Goal: Check status: Check status

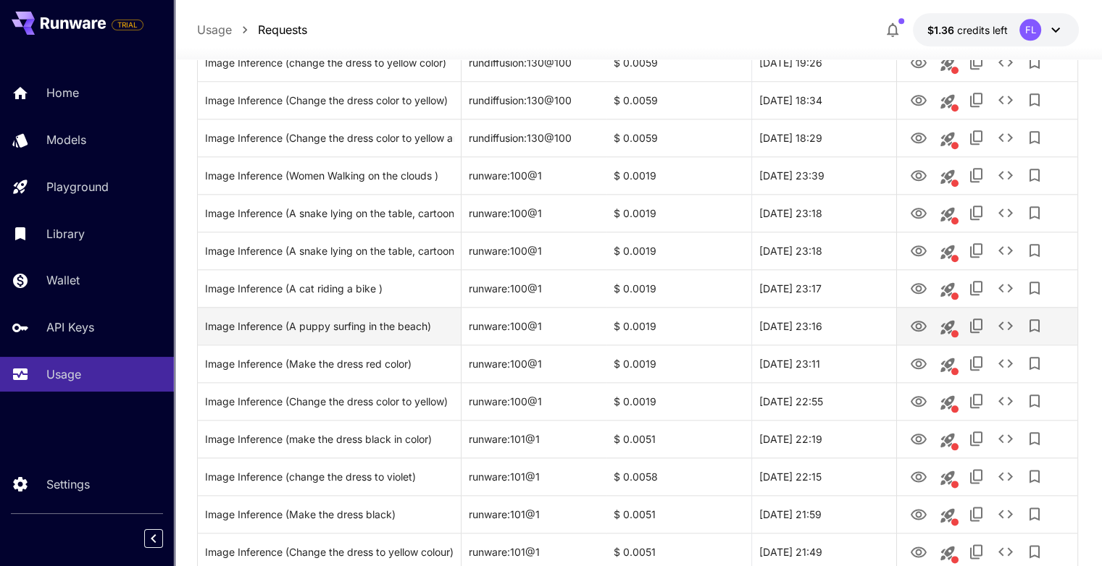
scroll to position [1683, 0]
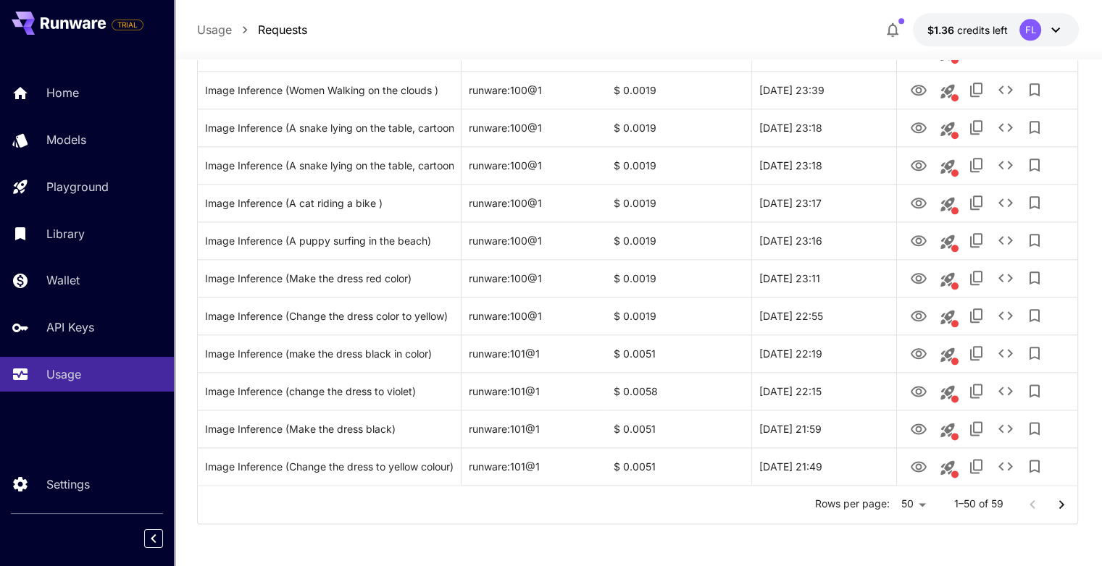
click at [1060, 506] on icon "Go to next page" at bounding box center [1060, 504] width 5 height 9
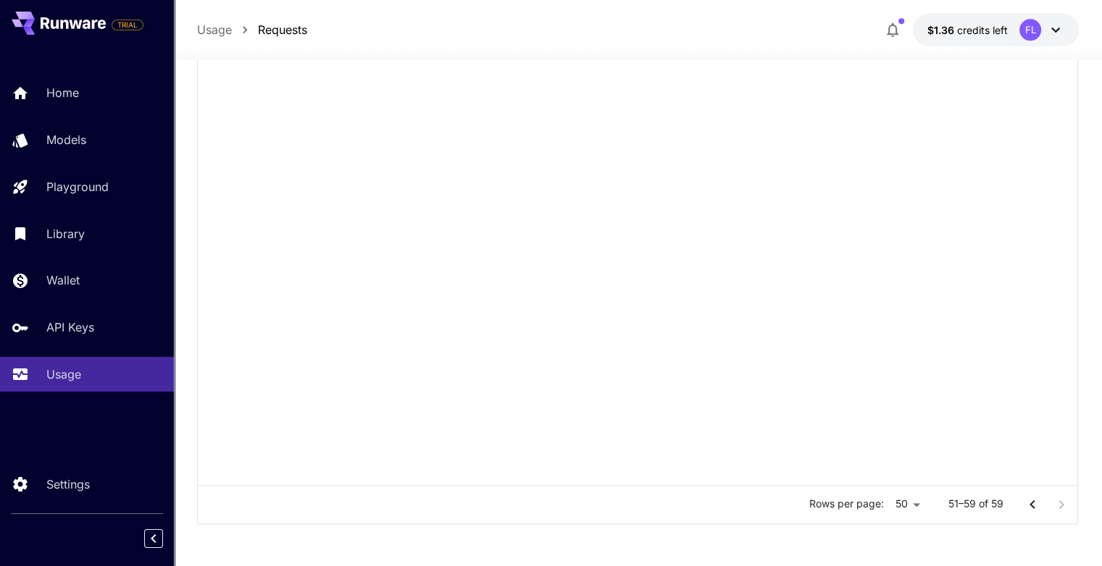
scroll to position [138, 0]
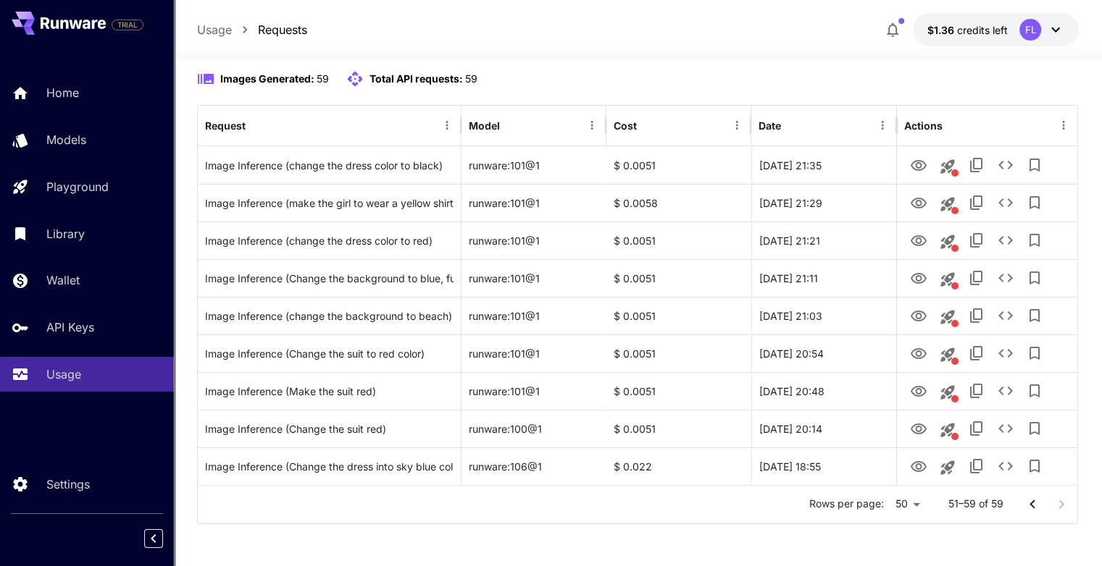
click at [1023, 507] on icon "Go to previous page" at bounding box center [1031, 504] width 17 height 17
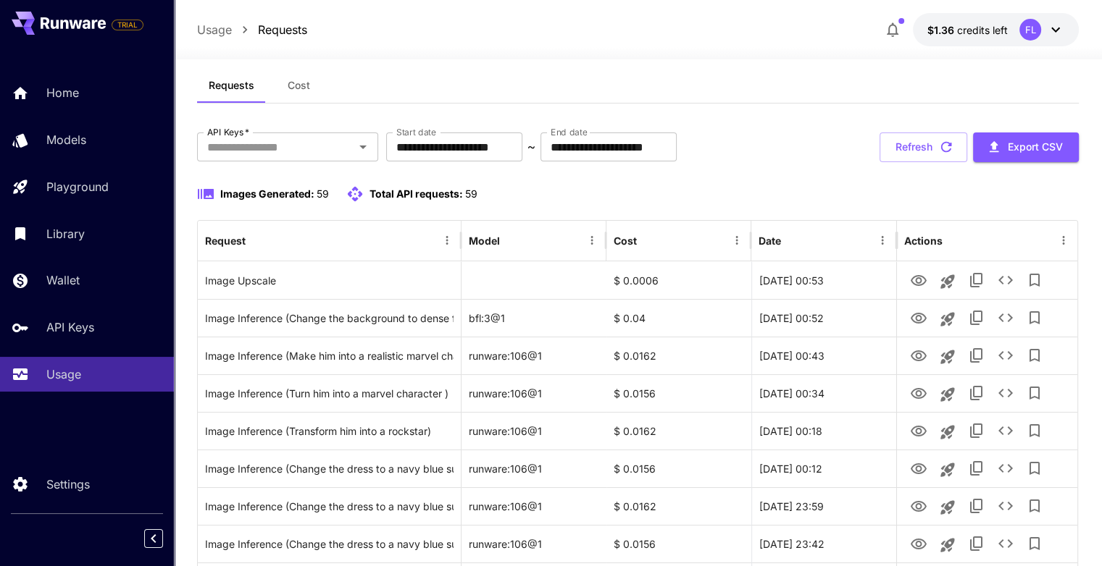
scroll to position [0, 0]
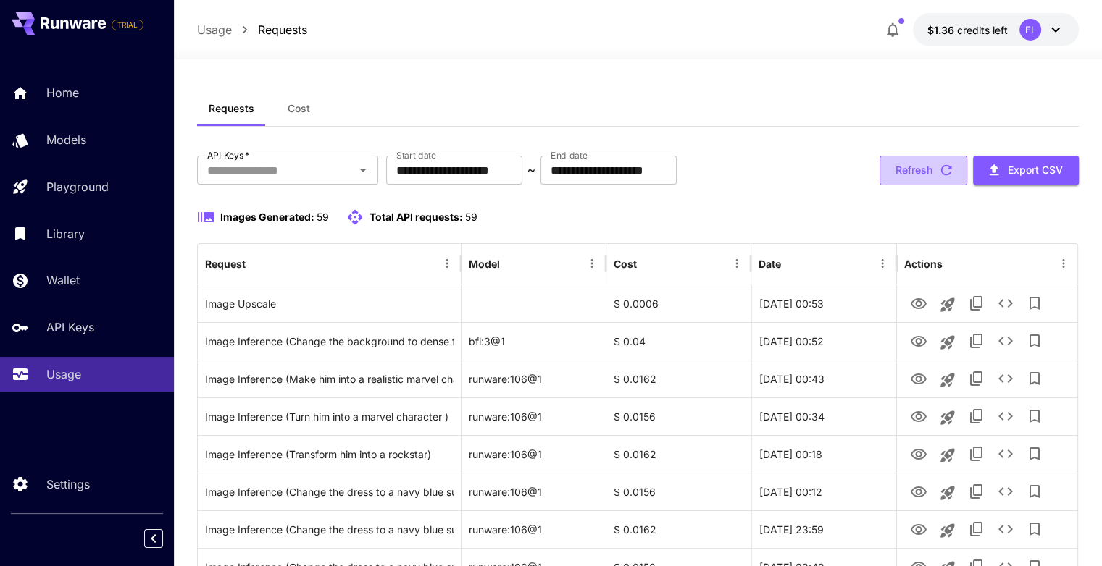
click at [918, 163] on button "Refresh" at bounding box center [923, 171] width 88 height 30
click at [916, 175] on button "Refresh" at bounding box center [923, 171] width 88 height 30
click at [903, 167] on button "Refresh" at bounding box center [923, 171] width 88 height 30
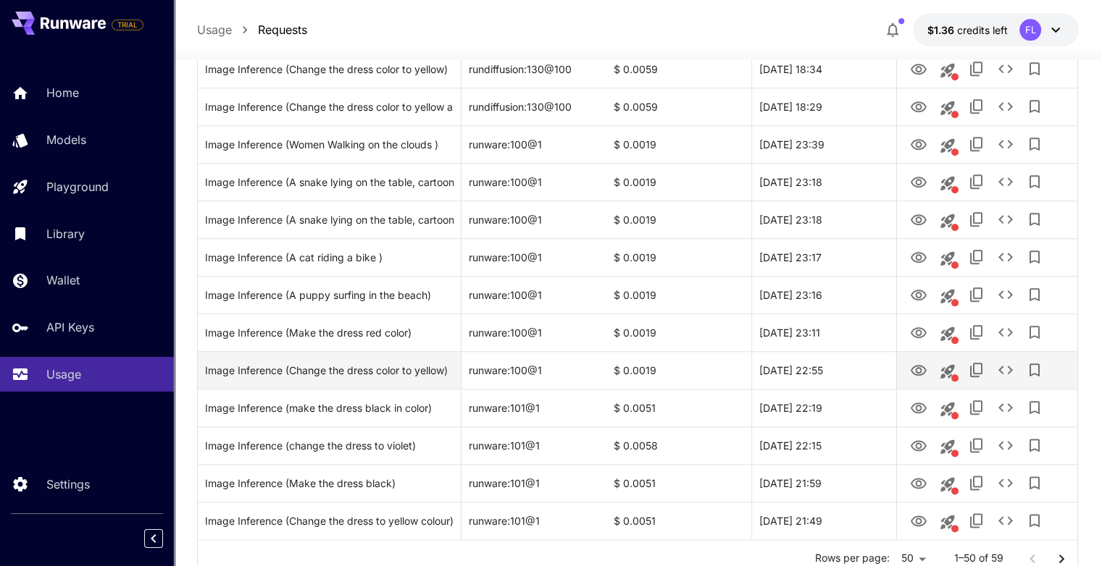
scroll to position [1683, 0]
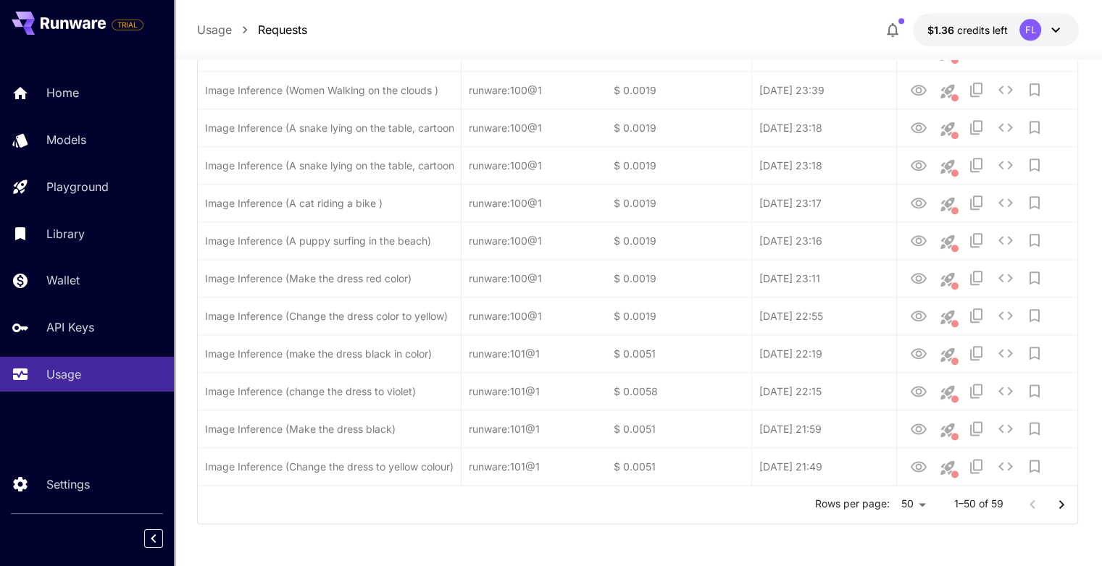
drag, startPoint x: 500, startPoint y: 361, endPoint x: 500, endPoint y: 352, distance: 9.4
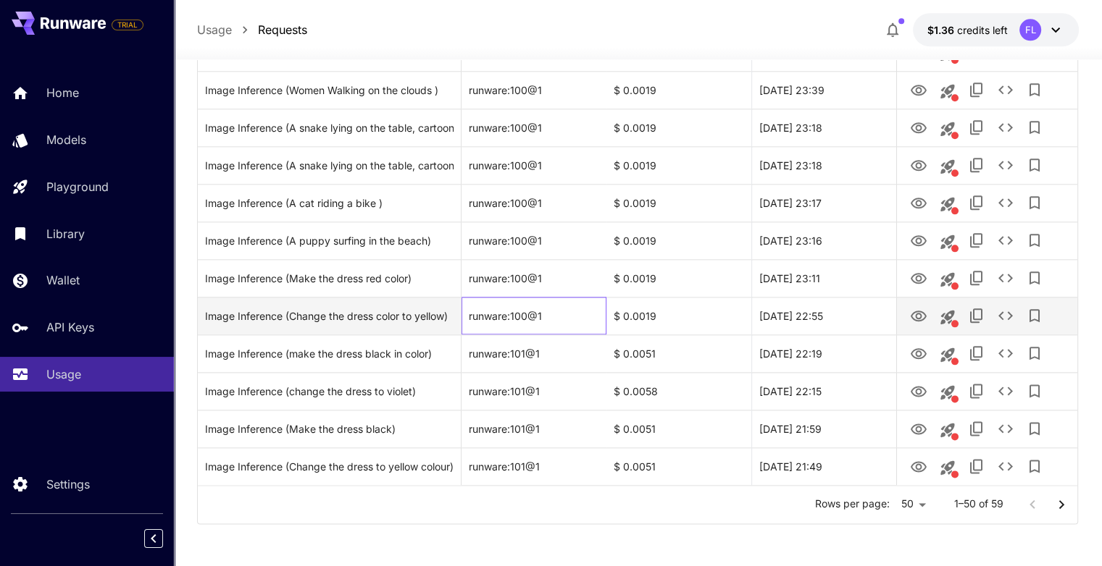
click at [500, 319] on div "runware:100@1" at bounding box center [533, 316] width 145 height 38
click at [475, 310] on div "runware:100@1" at bounding box center [533, 316] width 145 height 38
drag, startPoint x: 469, startPoint y: 314, endPoint x: 556, endPoint y: 319, distance: 87.0
click at [558, 319] on div "runware:100@1" at bounding box center [533, 316] width 145 height 38
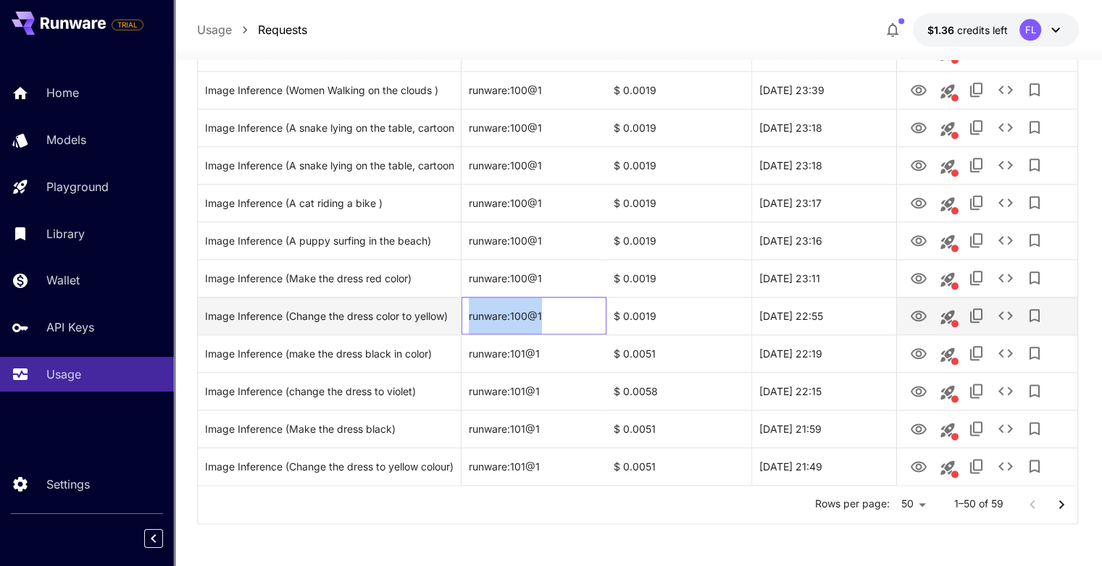
copy div "runware:100@1"
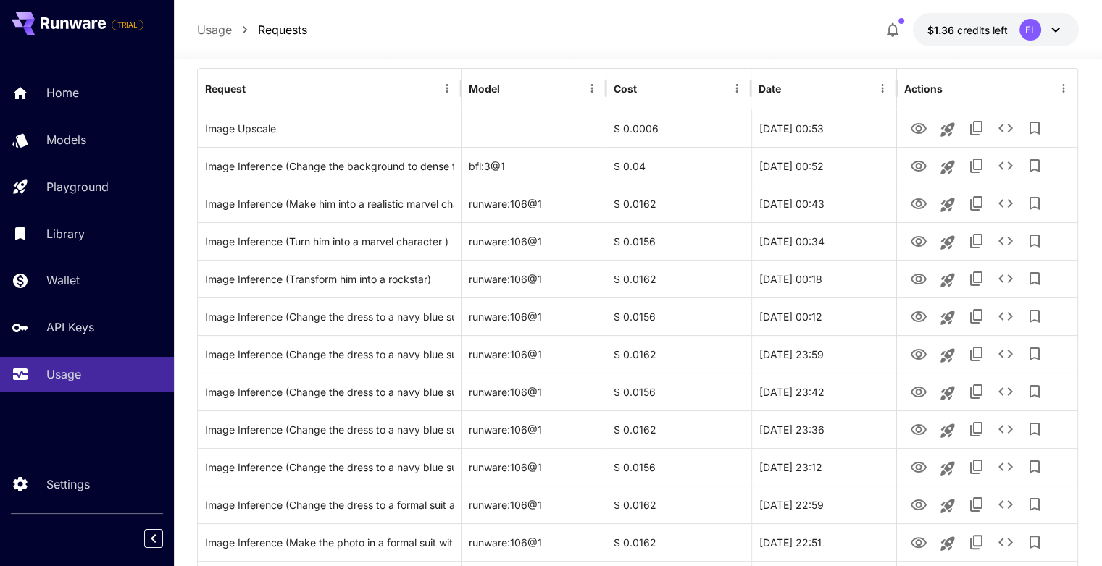
scroll to position [0, 0]
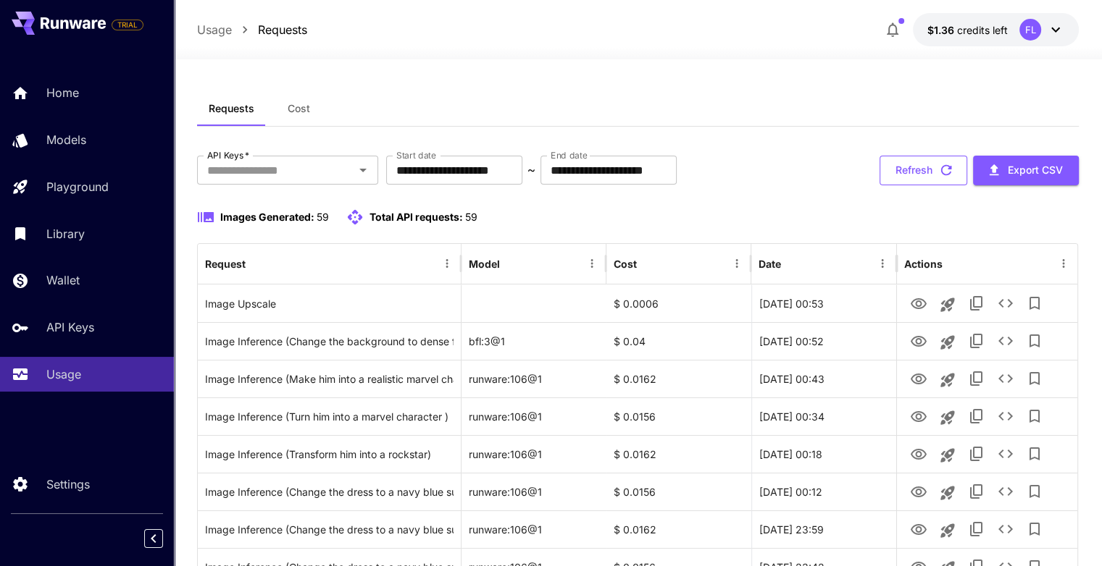
click at [895, 172] on button "Refresh" at bounding box center [923, 171] width 88 height 30
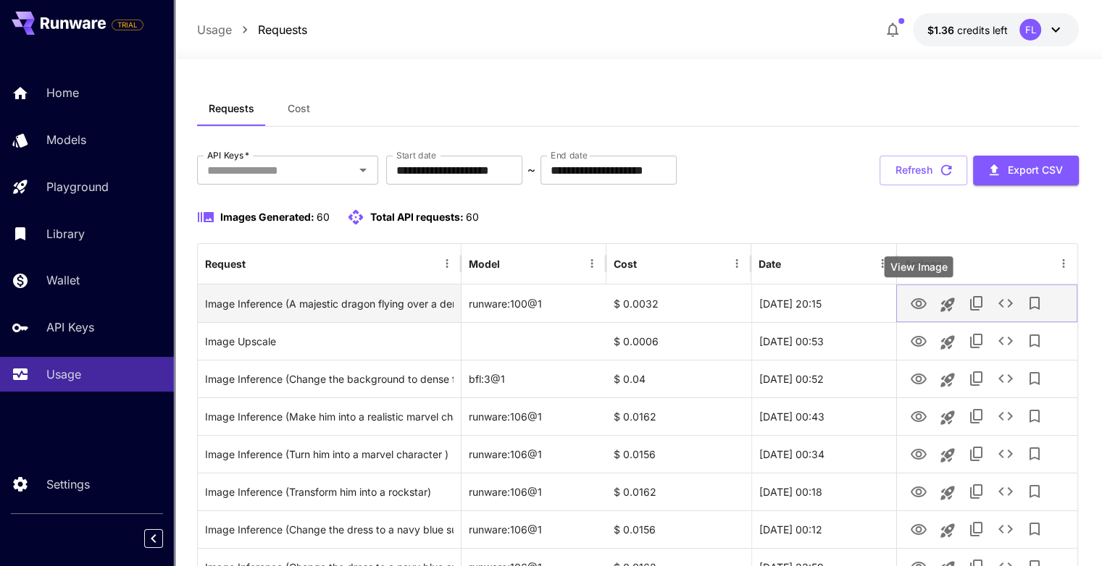
click at [916, 304] on icon "View Image" at bounding box center [918, 303] width 16 height 11
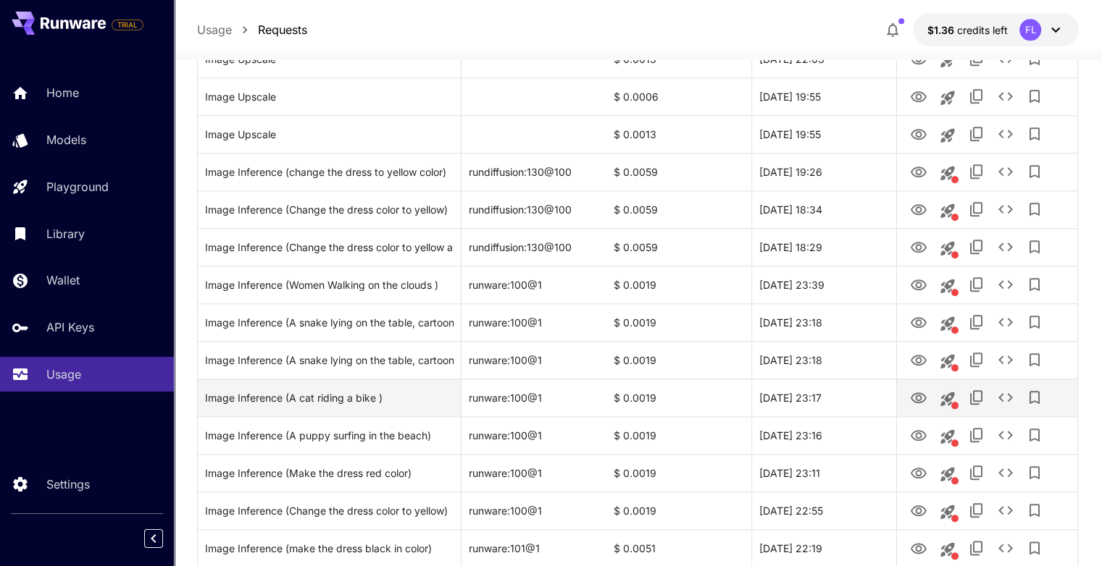
scroll to position [1683, 0]
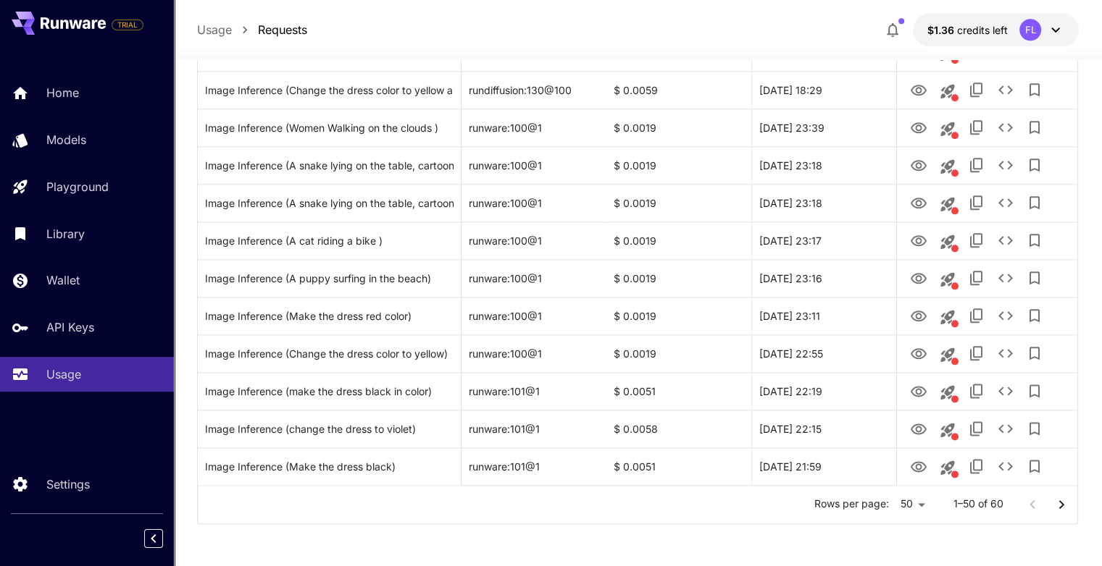
click at [1063, 503] on icon "Go to next page" at bounding box center [1060, 504] width 17 height 17
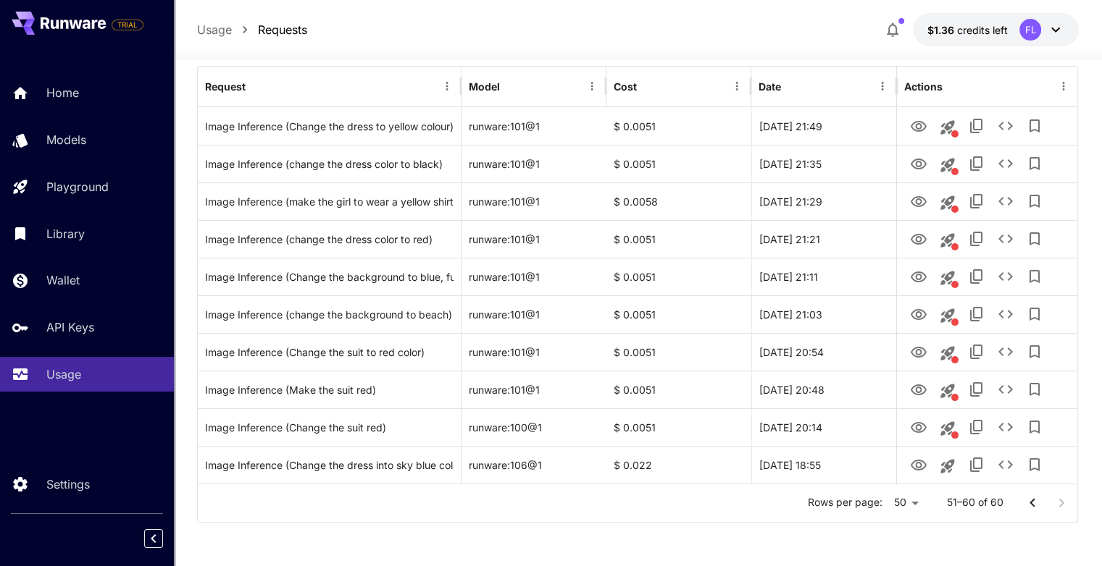
scroll to position [176, 0]
drag, startPoint x: 1023, startPoint y: 503, endPoint x: 1017, endPoint y: 495, distance: 9.7
click at [1023, 503] on icon "Go to previous page" at bounding box center [1031, 504] width 17 height 17
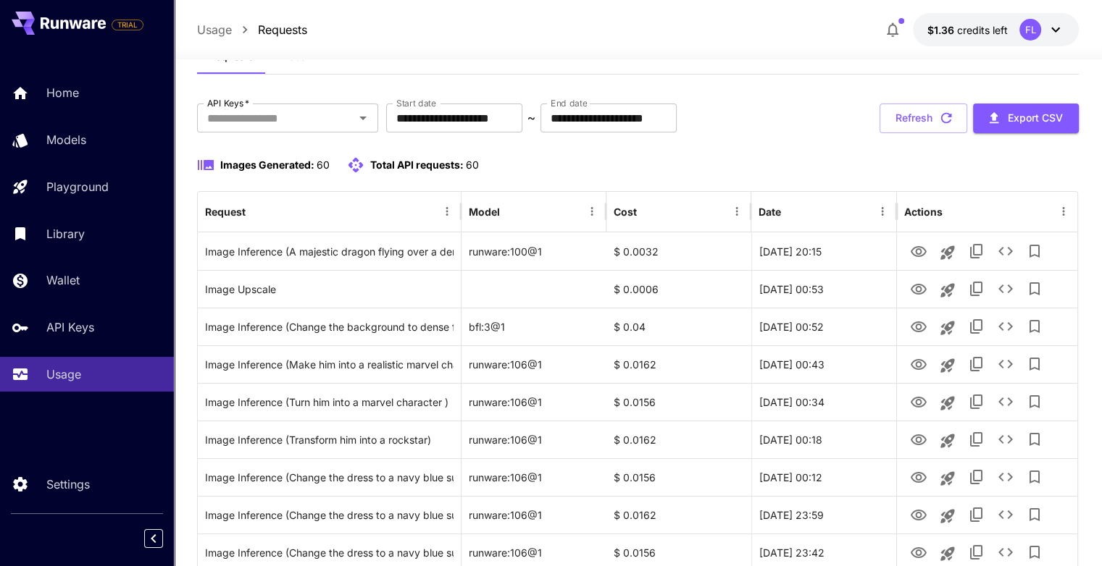
scroll to position [0, 0]
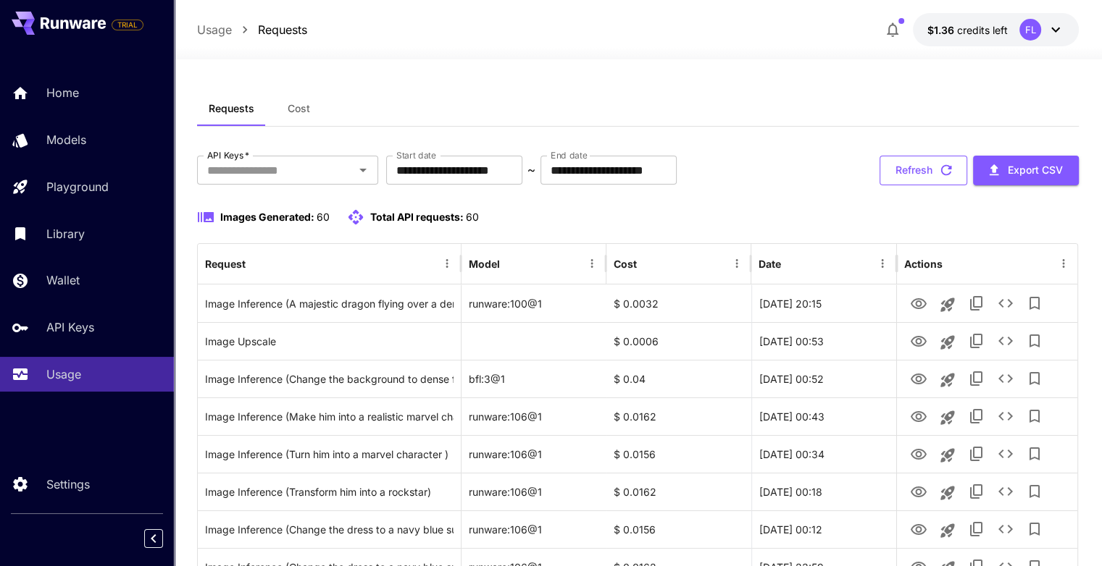
click at [935, 169] on button "Refresh" at bounding box center [923, 171] width 88 height 30
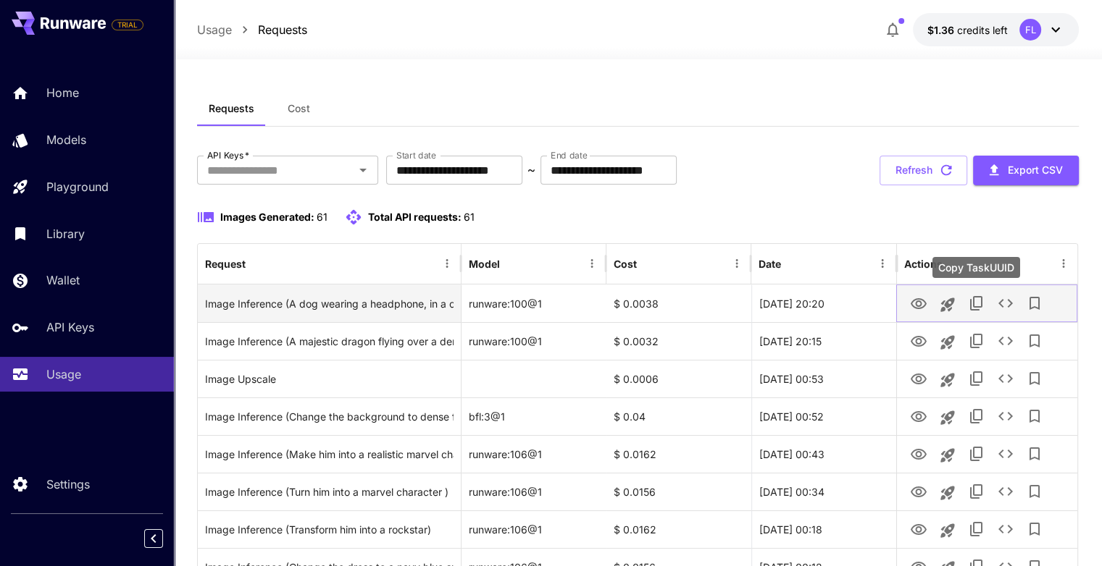
click at [980, 305] on icon "Copy TaskUUID" at bounding box center [976, 303] width 12 height 14
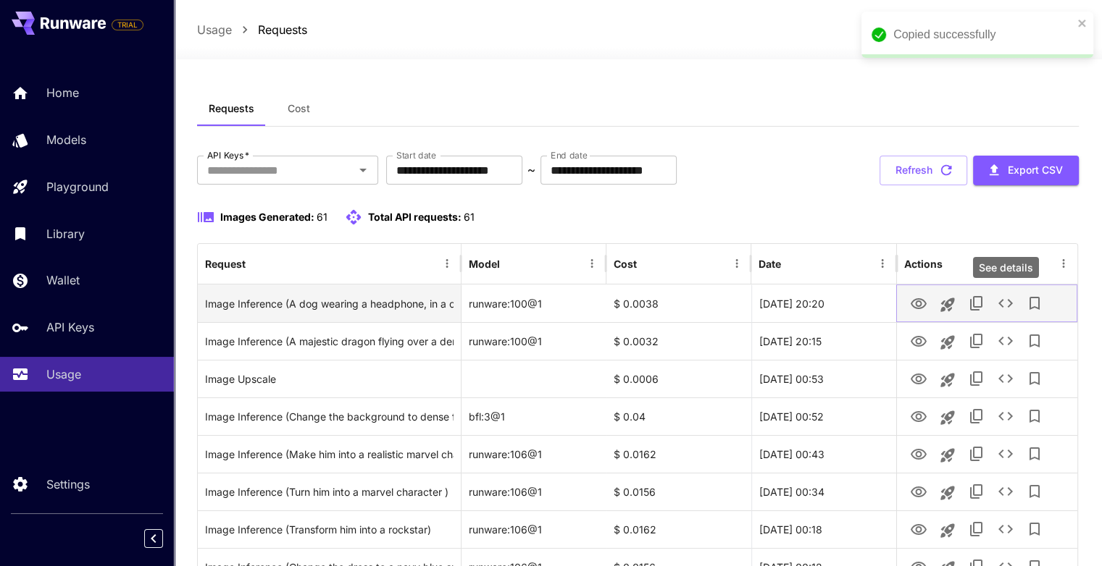
click at [1007, 306] on icon "See details" at bounding box center [1005, 303] width 17 height 17
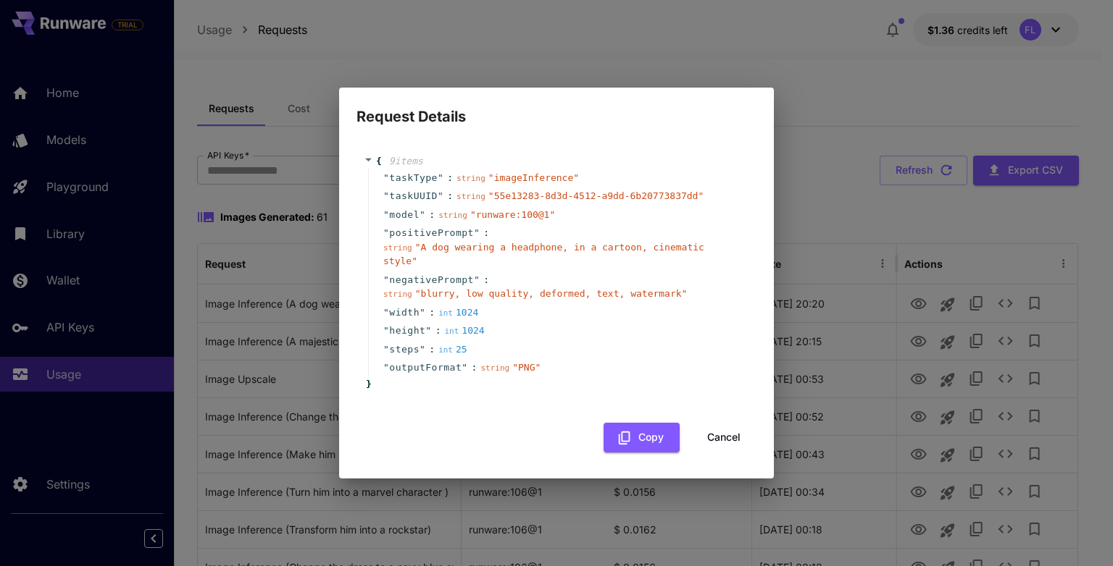
click at [738, 430] on button "Cancel" at bounding box center [723, 438] width 65 height 30
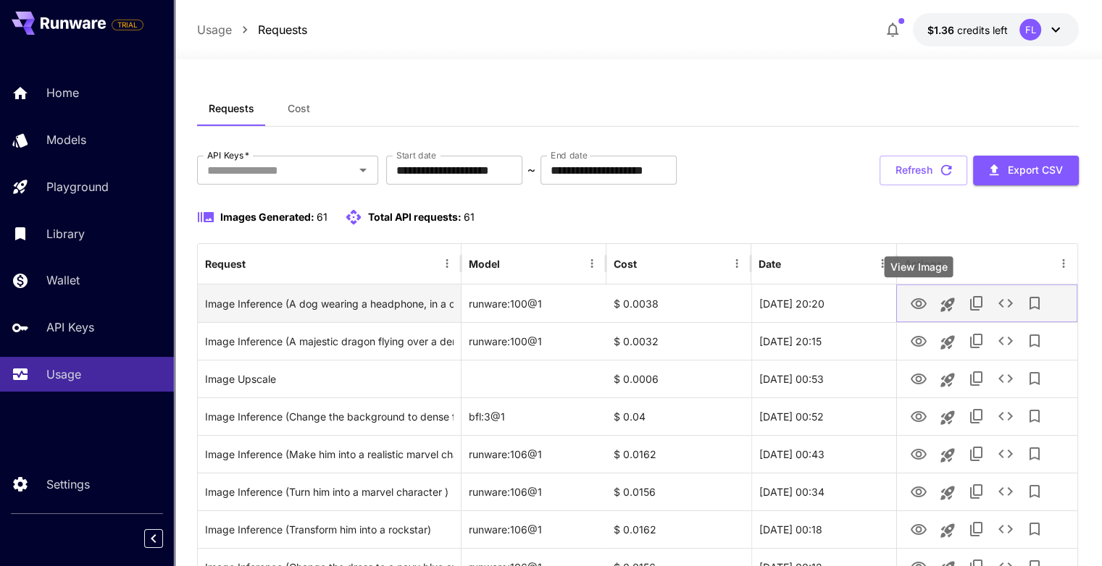
drag, startPoint x: 923, startPoint y: 305, endPoint x: 916, endPoint y: 298, distance: 10.2
click at [923, 305] on icon "View Image" at bounding box center [918, 304] width 17 height 17
click at [997, 298] on icon "See details" at bounding box center [1005, 303] width 17 height 17
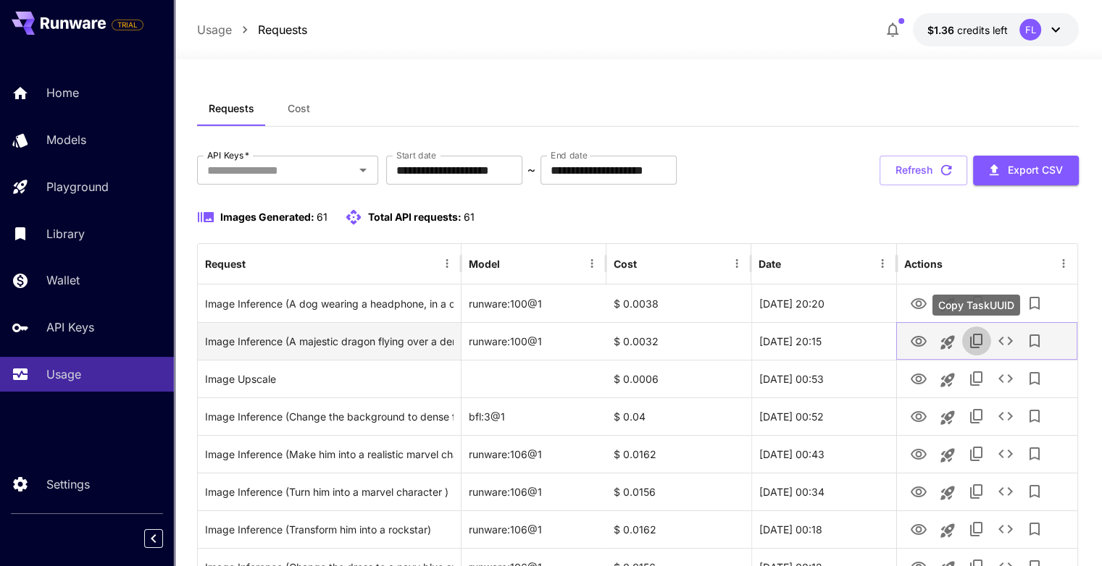
click at [971, 344] on icon "Copy TaskUUID" at bounding box center [976, 340] width 17 height 17
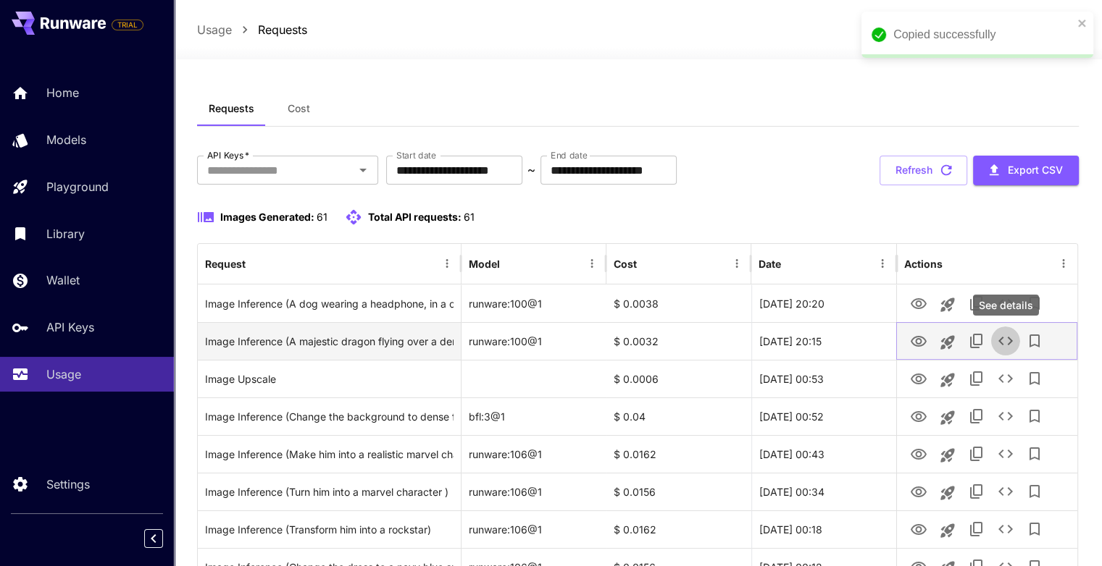
click at [1010, 336] on icon "See details" at bounding box center [1005, 340] width 17 height 17
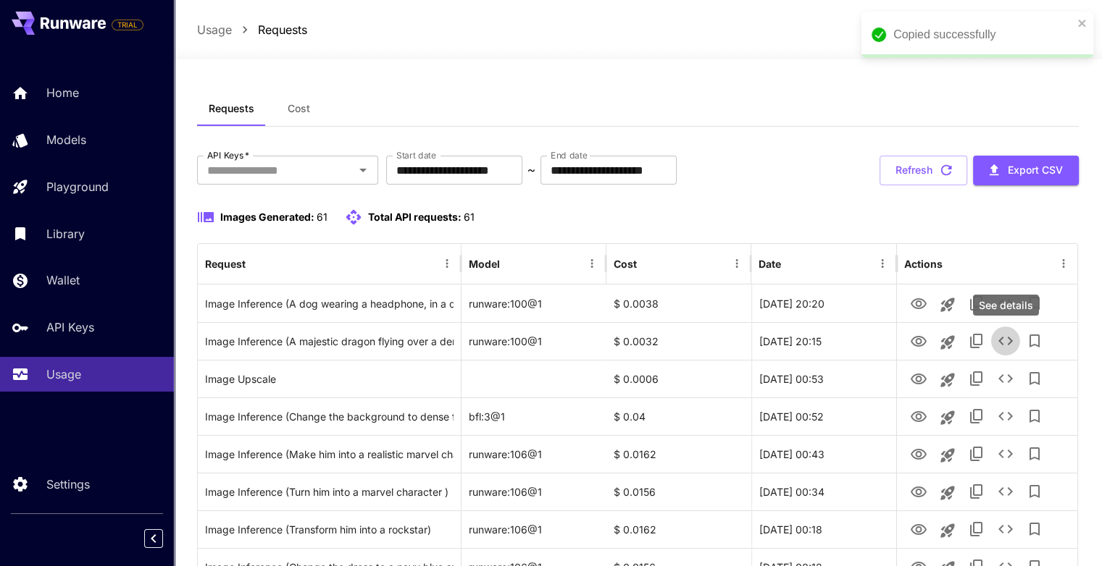
drag, startPoint x: 898, startPoint y: 174, endPoint x: 768, endPoint y: 222, distance: 138.2
click at [899, 174] on button "Refresh" at bounding box center [923, 171] width 88 height 30
click at [908, 159] on button "Refresh" at bounding box center [923, 171] width 88 height 30
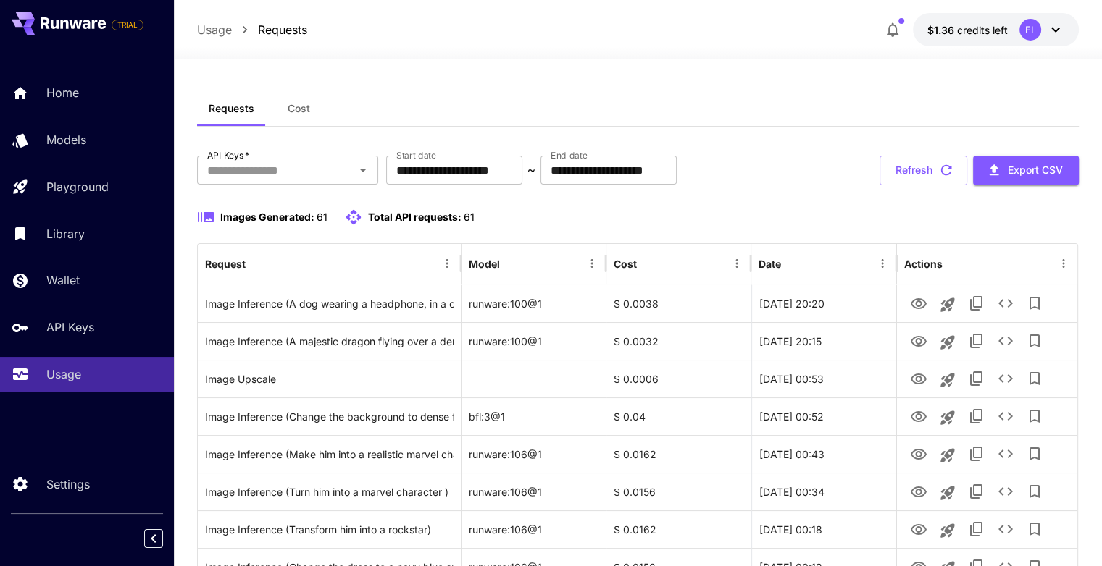
click at [903, 171] on button "Refresh" at bounding box center [923, 171] width 88 height 30
